Goal: Task Accomplishment & Management: Use online tool/utility

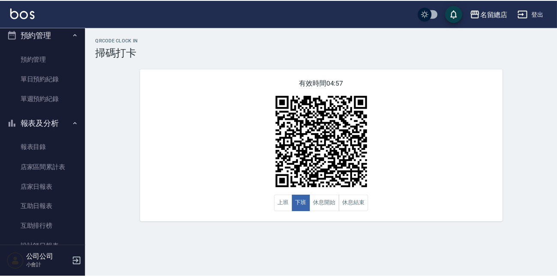
scroll to position [312, 0]
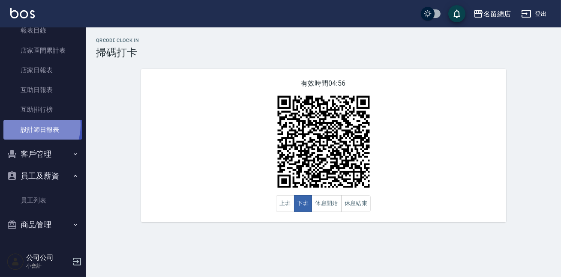
click at [25, 125] on link "設計師日報表" at bounding box center [42, 130] width 79 height 20
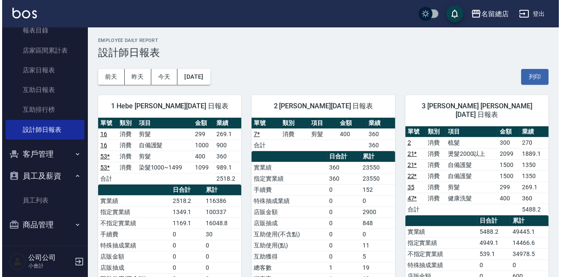
scroll to position [156, 0]
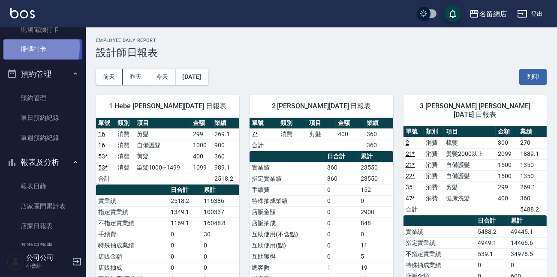
click at [17, 46] on link "掃碼打卡" at bounding box center [42, 49] width 79 height 20
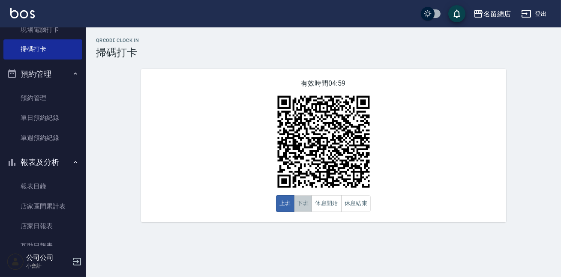
click at [296, 210] on button "下班" at bounding box center [303, 203] width 18 height 17
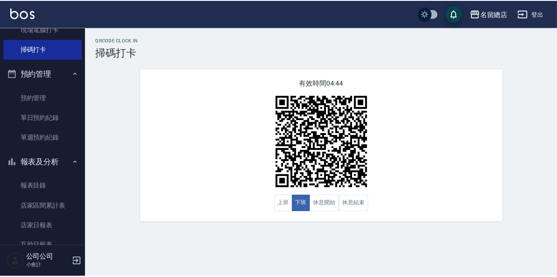
scroll to position [234, 0]
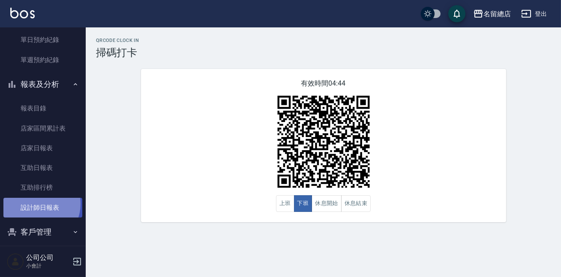
click at [39, 204] on link "設計師日報表" at bounding box center [42, 208] width 79 height 20
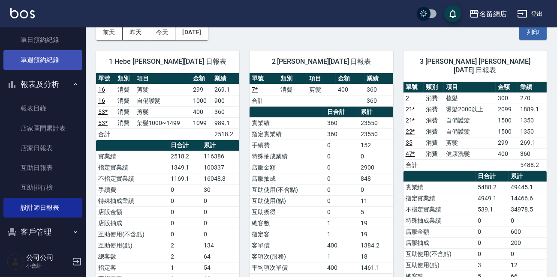
scroll to position [156, 0]
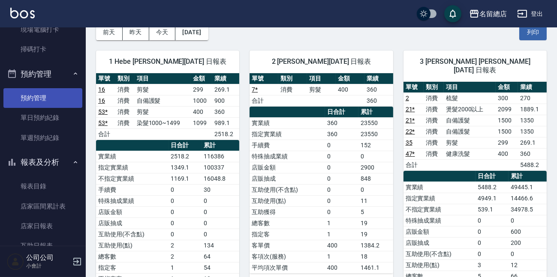
click at [36, 97] on link "預約管理" at bounding box center [42, 98] width 79 height 20
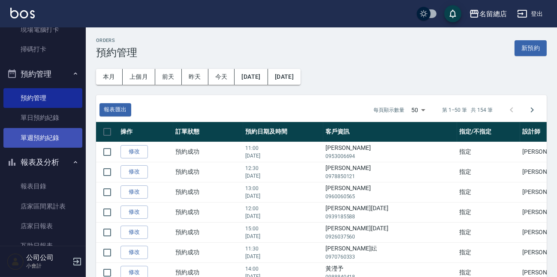
click at [36, 115] on link "單日預約紀錄" at bounding box center [42, 118] width 79 height 20
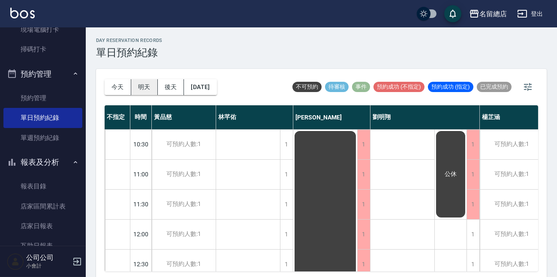
click at [147, 79] on button "明天" at bounding box center [144, 87] width 27 height 16
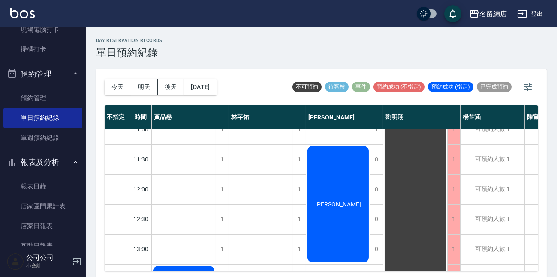
scroll to position [6, 0]
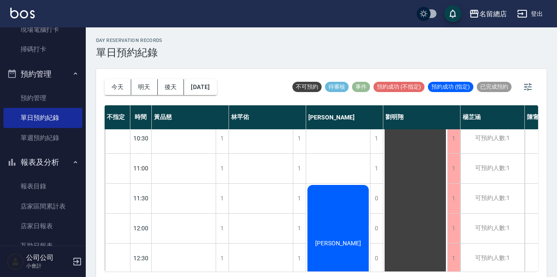
click at [326, 199] on div "[PERSON_NAME]" at bounding box center [338, 243] width 64 height 119
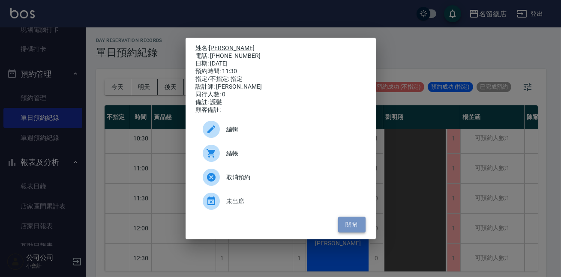
click at [349, 222] on button "關閉" at bounding box center [351, 225] width 27 height 16
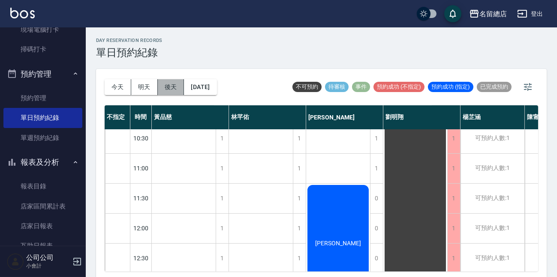
click at [159, 85] on button "後天" at bounding box center [171, 87] width 27 height 16
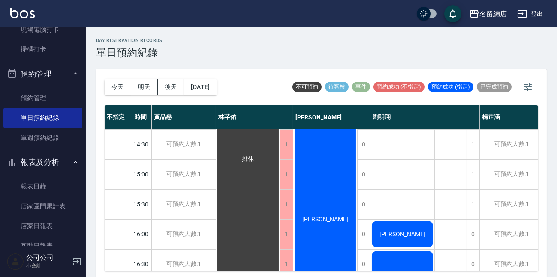
scroll to position [396, 0]
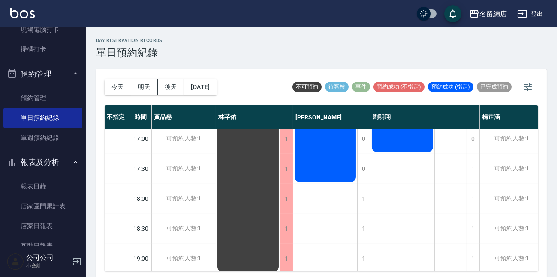
click at [326, 142] on div "[PERSON_NAME]" at bounding box center [325, 63] width 64 height 239
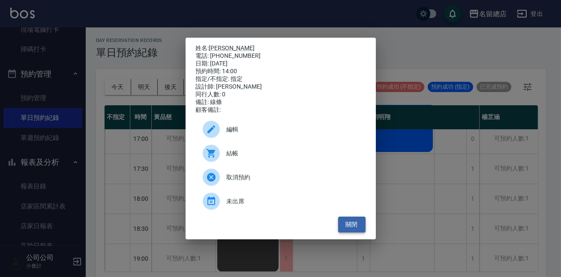
click at [353, 223] on button "關閉" at bounding box center [351, 225] width 27 height 16
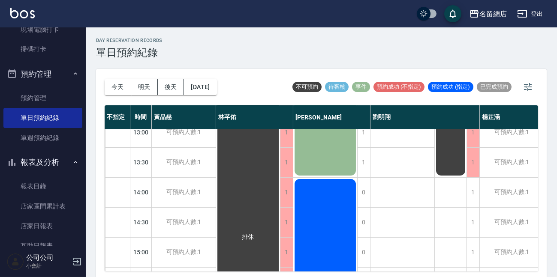
scroll to position [45, 0]
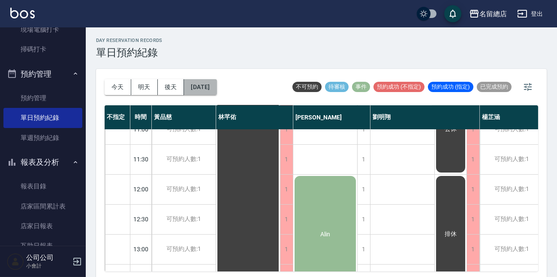
click at [190, 91] on button "[DATE]" at bounding box center [200, 87] width 33 height 16
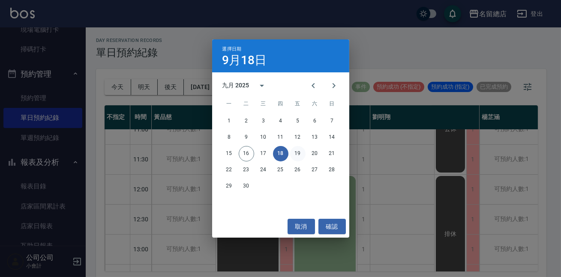
click at [297, 152] on button "19" at bounding box center [297, 153] width 15 height 15
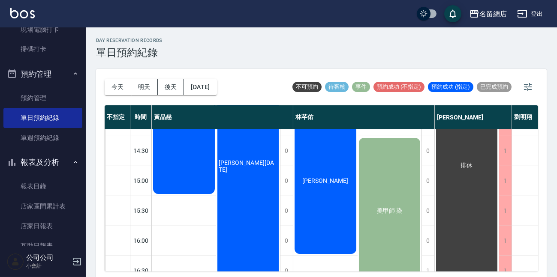
scroll to position [195, 0]
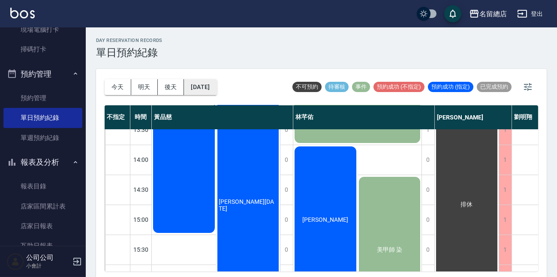
click at [211, 90] on button "[DATE]" at bounding box center [200, 87] width 33 height 16
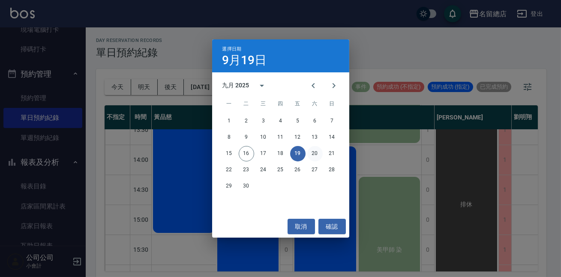
click at [313, 155] on button "20" at bounding box center [314, 153] width 15 height 15
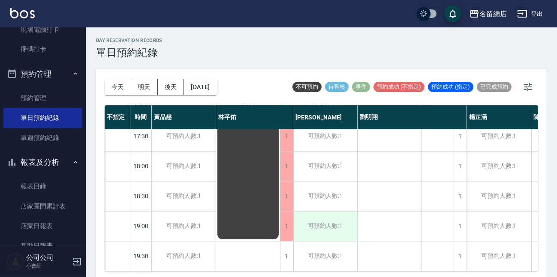
scroll to position [3, 0]
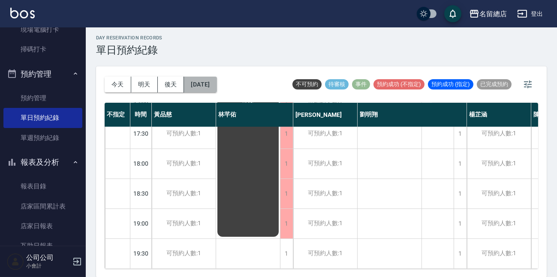
click at [216, 87] on button "[DATE]" at bounding box center [200, 85] width 33 height 16
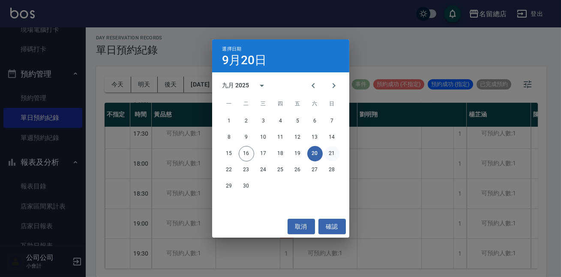
click at [334, 156] on button "21" at bounding box center [332, 153] width 15 height 15
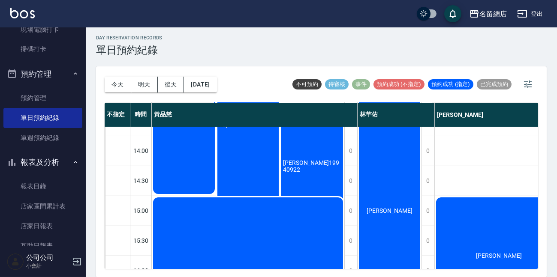
scroll to position [357, 0]
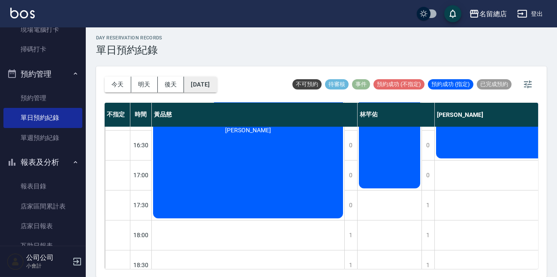
click at [216, 86] on button "[DATE]" at bounding box center [200, 85] width 33 height 16
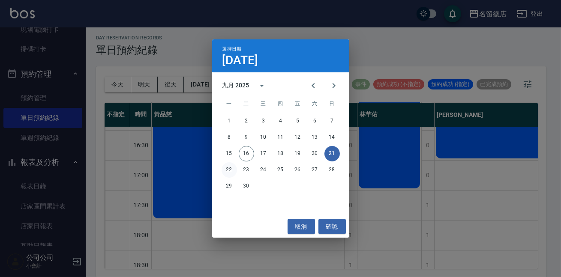
click at [230, 171] on button "22" at bounding box center [229, 169] width 15 height 15
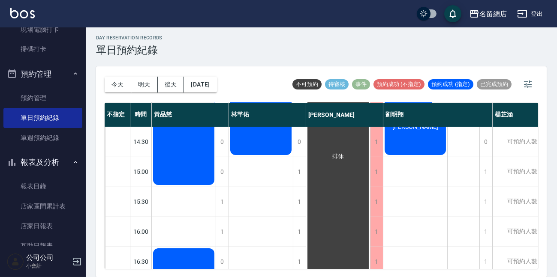
scroll to position [201, 0]
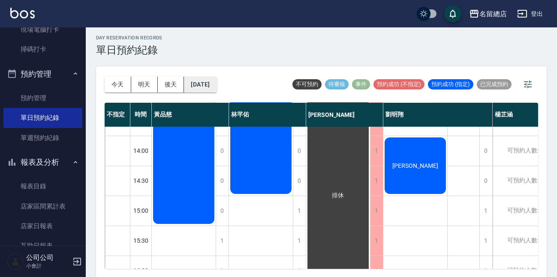
click at [216, 87] on button "[DATE]" at bounding box center [200, 85] width 33 height 16
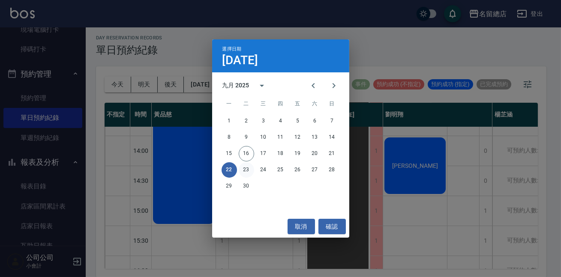
click at [252, 169] on button "23" at bounding box center [246, 169] width 15 height 15
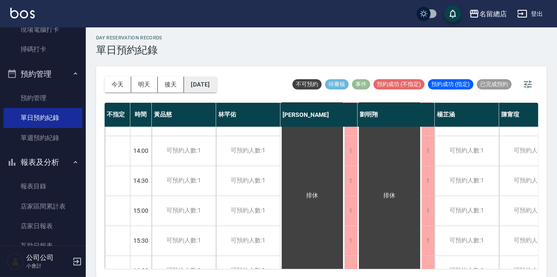
click at [216, 81] on button "[DATE]" at bounding box center [200, 85] width 33 height 16
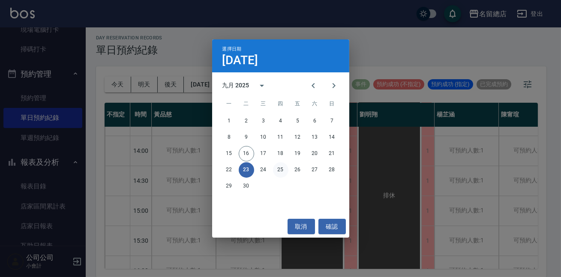
click at [276, 169] on button "25" at bounding box center [280, 169] width 15 height 15
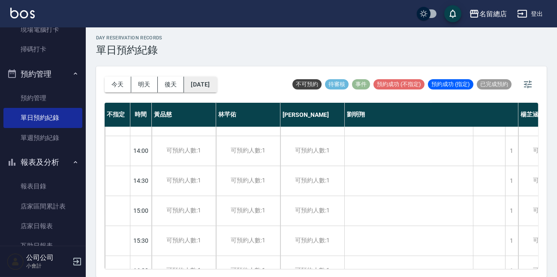
click at [207, 89] on button "[DATE]" at bounding box center [200, 85] width 33 height 16
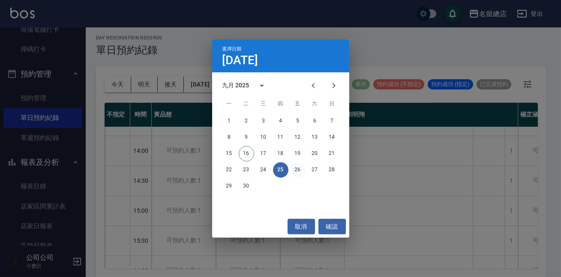
click at [292, 167] on button "26" at bounding box center [297, 169] width 15 height 15
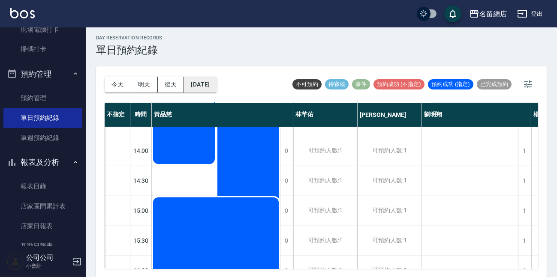
click at [191, 86] on button "[DATE]" at bounding box center [200, 85] width 33 height 16
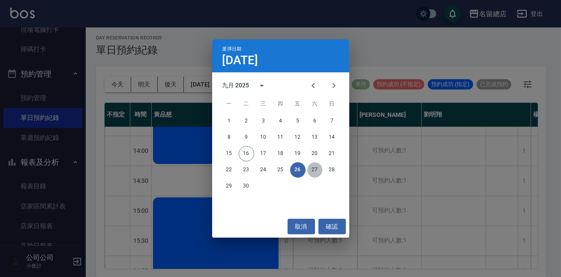
click at [317, 168] on button "27" at bounding box center [314, 169] width 15 height 15
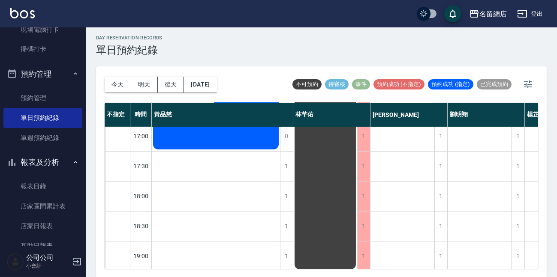
scroll to position [201, 0]
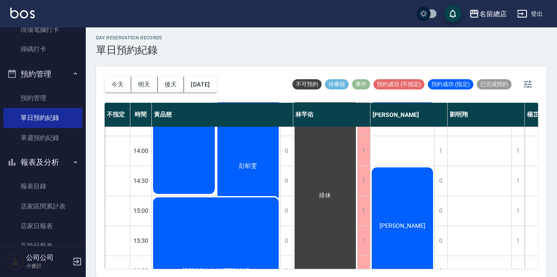
click at [394, 224] on span "[PERSON_NAME]" at bounding box center [402, 225] width 49 height 7
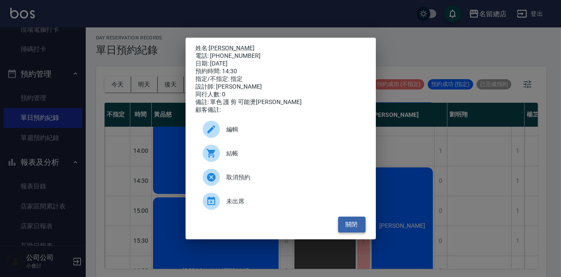
click at [360, 226] on button "關閉" at bounding box center [351, 225] width 27 height 16
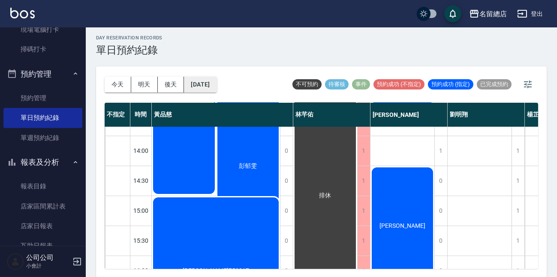
click at [213, 77] on button "[DATE]" at bounding box center [200, 85] width 33 height 16
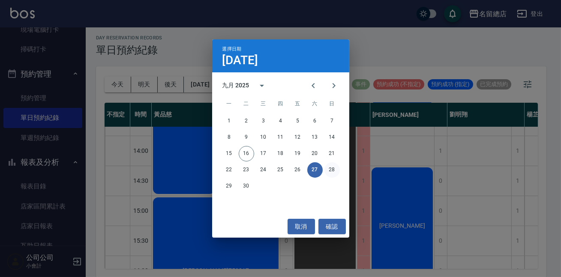
click at [332, 170] on button "28" at bounding box center [332, 169] width 15 height 15
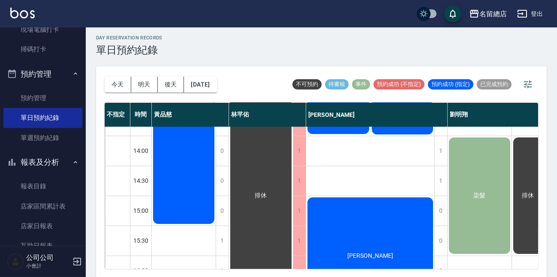
scroll to position [396, 0]
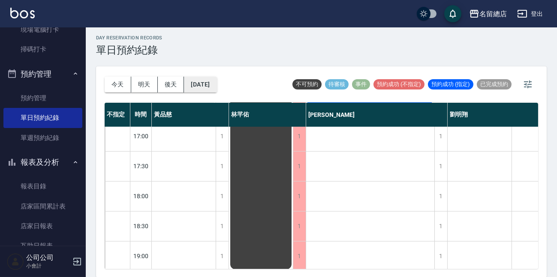
click at [206, 81] on button "[DATE]" at bounding box center [200, 85] width 33 height 16
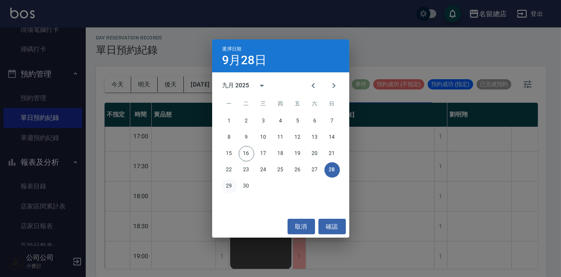
click at [227, 186] on button "29" at bounding box center [229, 186] width 15 height 15
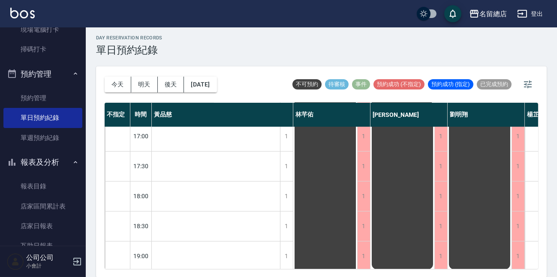
scroll to position [240, 0]
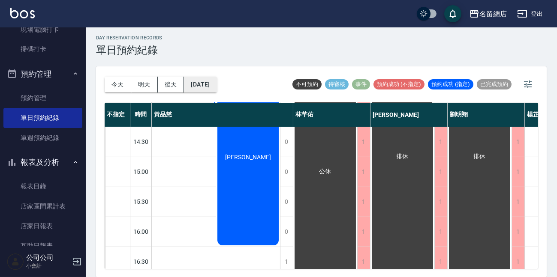
click at [210, 85] on button "[DATE]" at bounding box center [200, 85] width 33 height 16
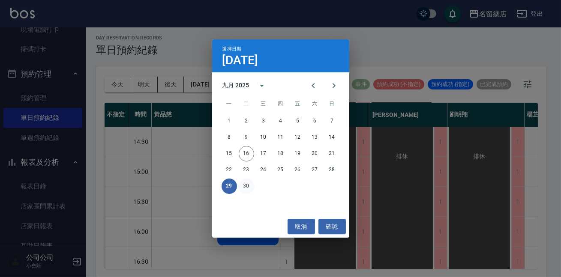
click at [244, 186] on button "30" at bounding box center [246, 186] width 15 height 15
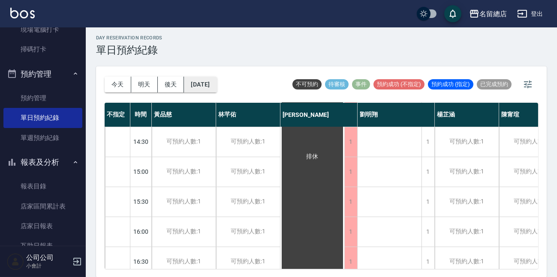
click at [210, 86] on button "[DATE]" at bounding box center [200, 85] width 33 height 16
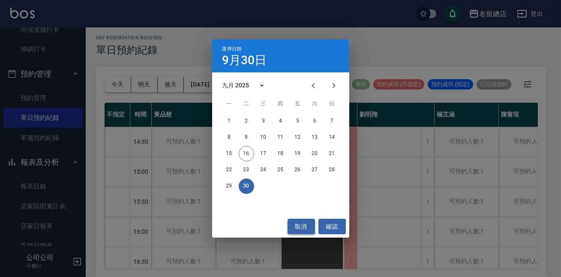
click at [295, 233] on button "取消" at bounding box center [301, 227] width 27 height 16
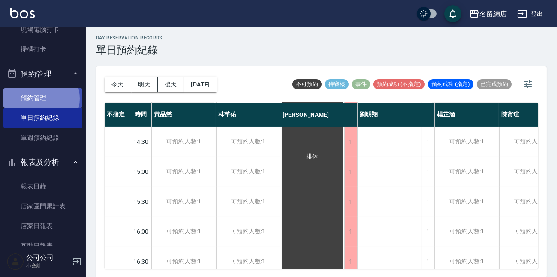
click at [38, 98] on link "預約管理" at bounding box center [42, 98] width 79 height 20
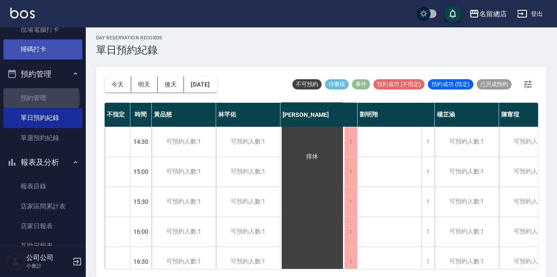
click at [33, 48] on link "掃碼打卡" at bounding box center [42, 49] width 79 height 20
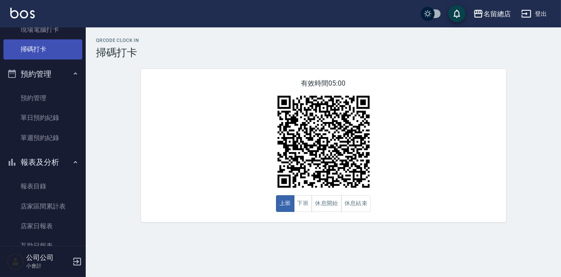
click at [33, 48] on link "掃碼打卡" at bounding box center [42, 49] width 79 height 20
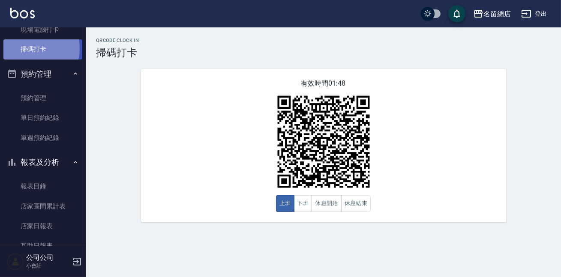
click at [33, 48] on link "掃碼打卡" at bounding box center [42, 49] width 79 height 20
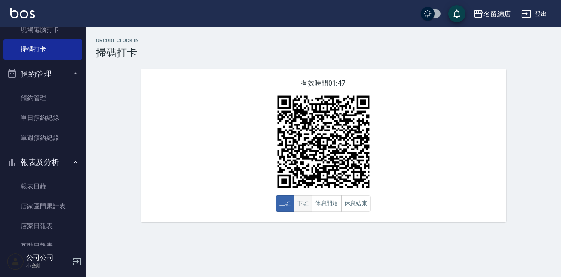
click at [297, 201] on button "下班" at bounding box center [303, 203] width 18 height 17
